Goal: Navigation & Orientation: Find specific page/section

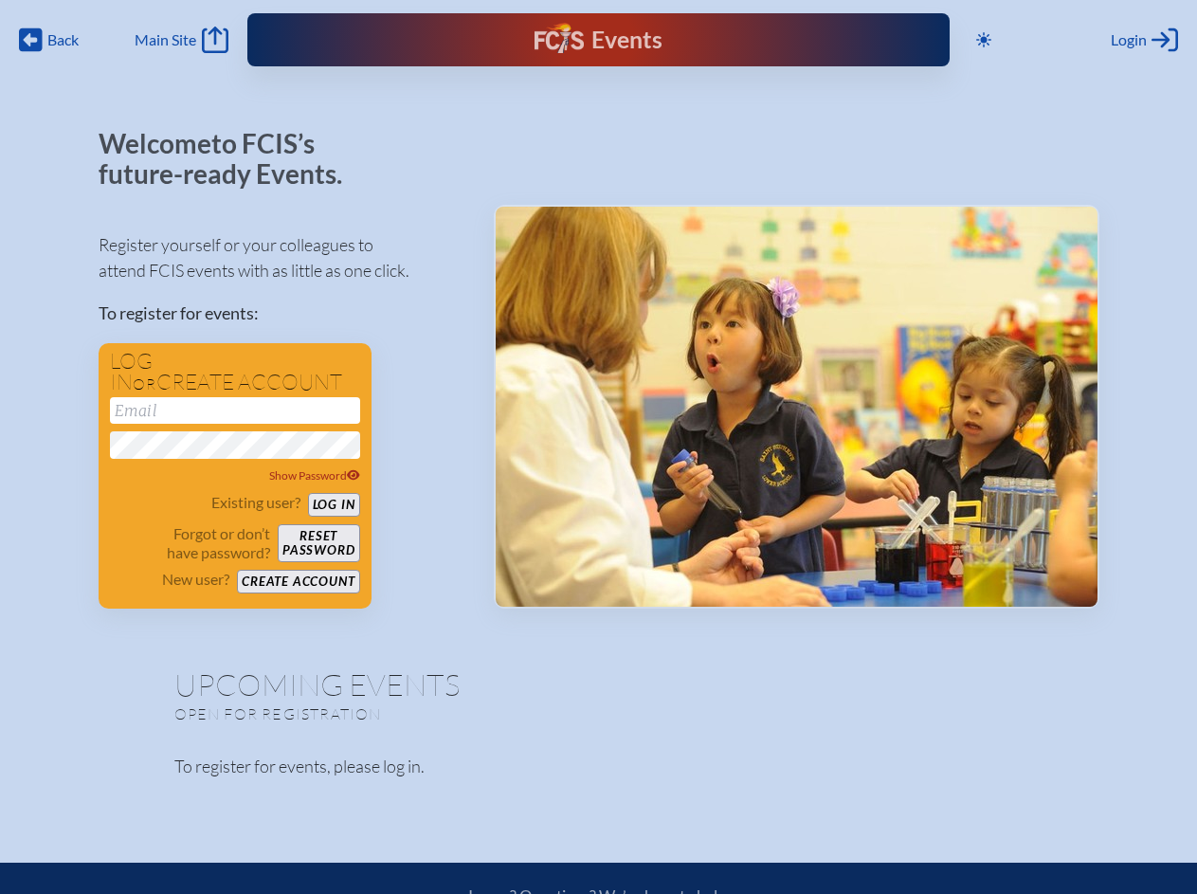
click at [49, 40] on span "Back" at bounding box center [62, 39] width 31 height 19
click at [985, 40] on icon at bounding box center [983, 39] width 15 height 15
